Goal: Navigation & Orientation: Go to known website

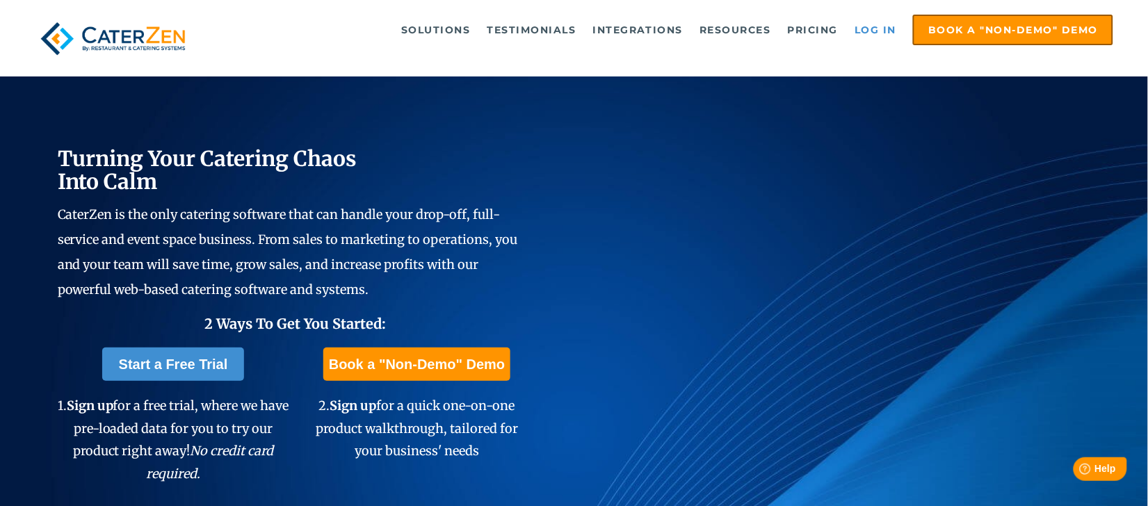
click at [878, 24] on link "Log in" at bounding box center [875, 30] width 56 height 28
click at [882, 24] on link "Log in" at bounding box center [875, 30] width 56 height 28
